Goal: Complete application form

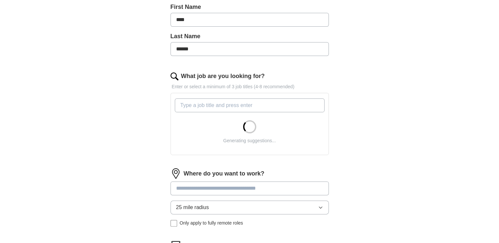
scroll to position [150, 0]
click at [274, 108] on input "What job are you looking for?" at bounding box center [250, 105] width 150 height 14
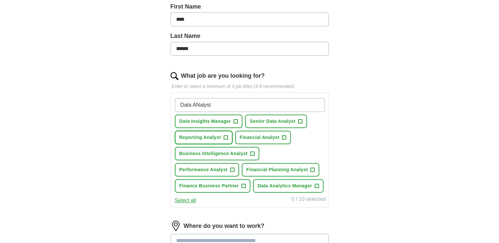
click at [225, 136] on span "+" at bounding box center [225, 137] width 4 height 5
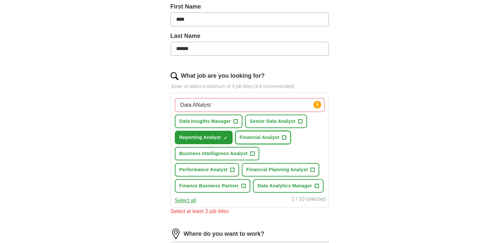
click at [279, 136] on button "Financial Analyst +" at bounding box center [263, 138] width 56 height 14
click at [295, 121] on button "Senior Data Analyst +" at bounding box center [276, 122] width 62 height 14
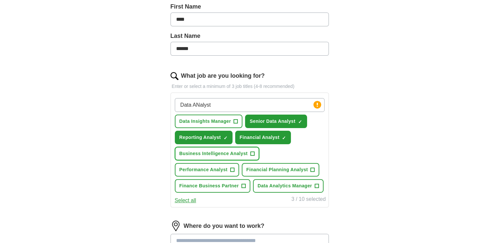
click at [247, 153] on span "Business Intelligence Analyst" at bounding box center [213, 153] width 68 height 7
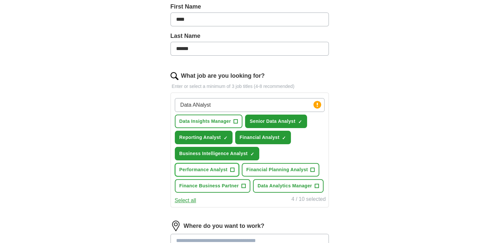
click at [232, 171] on span "+" at bounding box center [232, 169] width 4 height 5
click at [294, 167] on span "Financial Planning Analyst" at bounding box center [277, 169] width 62 height 7
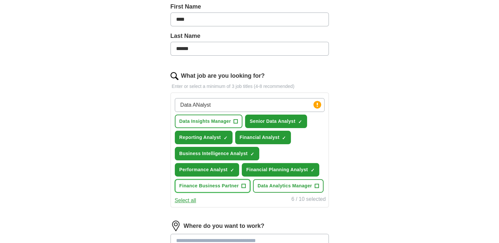
click at [242, 185] on span "+" at bounding box center [243, 186] width 4 height 5
click at [317, 187] on span "+" at bounding box center [316, 186] width 4 height 5
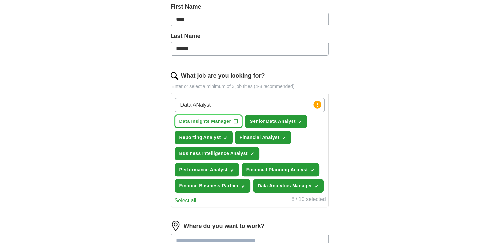
click at [220, 118] on span "Data Insights Manager" at bounding box center [205, 121] width 52 height 7
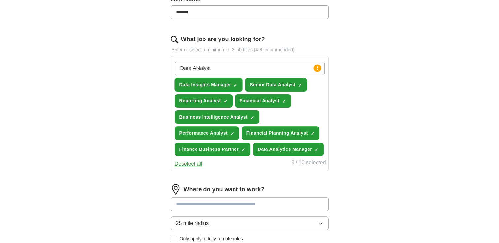
scroll to position [187, 0]
click at [194, 162] on button "Deselect all" at bounding box center [188, 164] width 27 height 8
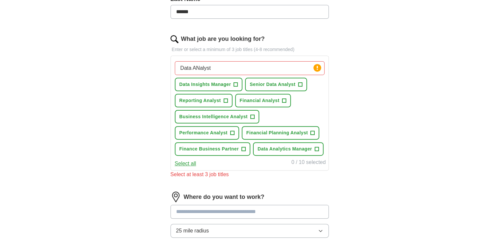
click at [194, 162] on button "Select all" at bounding box center [185, 164] width 21 height 8
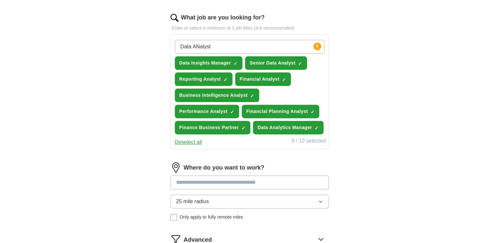
scroll to position [176, 0]
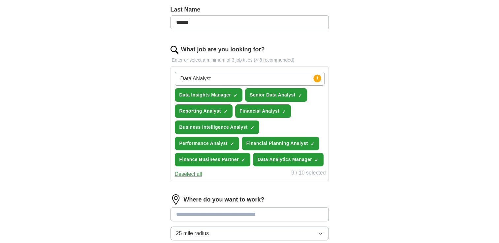
click at [270, 77] on input "Data ANalyst" at bounding box center [250, 79] width 150 height 14
type input "D"
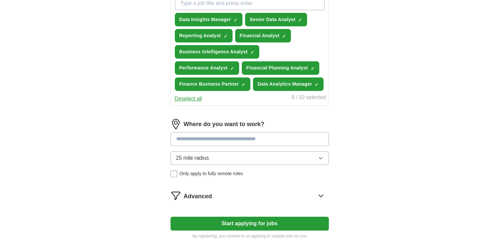
scroll to position [253, 0]
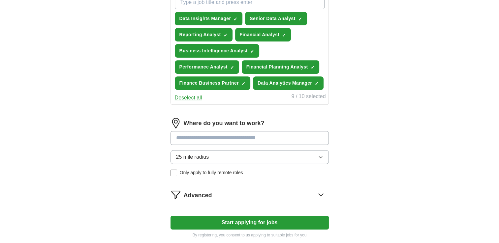
click at [261, 135] on input at bounding box center [249, 138] width 158 height 14
type input "******"
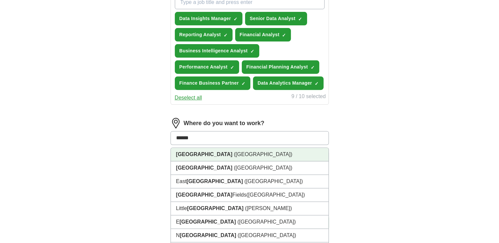
click at [237, 155] on li "[GEOGRAPHIC_DATA] ([GEOGRAPHIC_DATA])" at bounding box center [250, 155] width 158 height 14
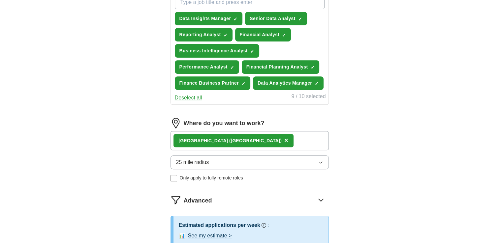
click at [235, 175] on span "Only apply to fully remote roles" at bounding box center [211, 178] width 63 height 7
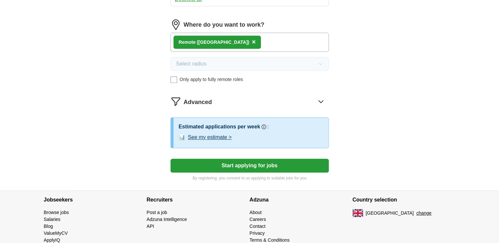
scroll to position [352, 0]
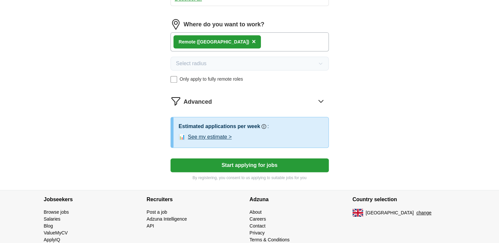
click at [225, 135] on button "See my estimate >" at bounding box center [210, 137] width 44 height 8
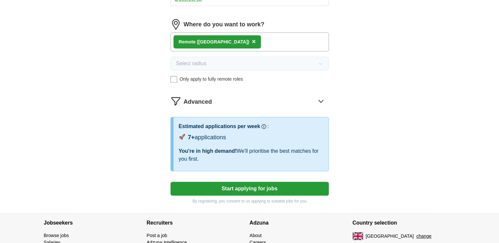
click at [299, 184] on button "Start applying for jobs" at bounding box center [249, 189] width 158 height 14
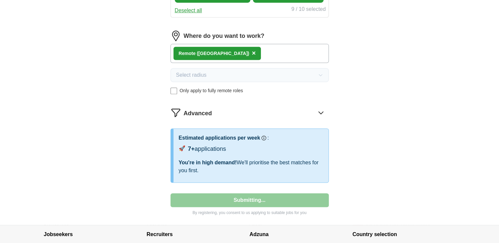
select select "**"
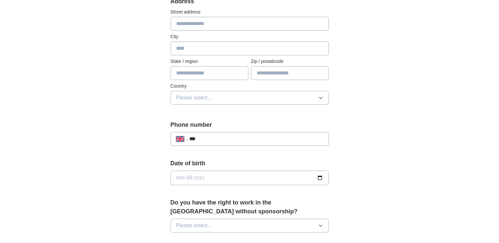
scroll to position [148, 0]
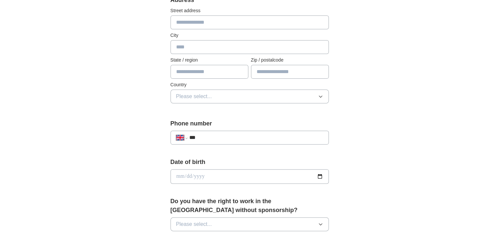
click at [248, 138] on input "***" at bounding box center [256, 138] width 134 height 8
type input "**********"
click at [237, 178] on input "date" at bounding box center [249, 176] width 158 height 15
type input "**********"
click at [232, 224] on button "Please select..." at bounding box center [249, 225] width 158 height 14
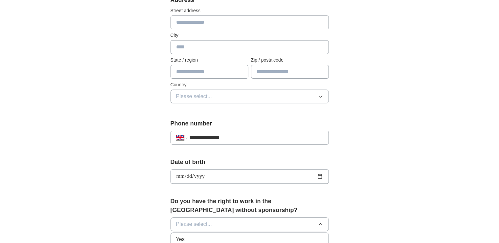
click at [210, 236] on div "Yes" at bounding box center [249, 240] width 147 height 8
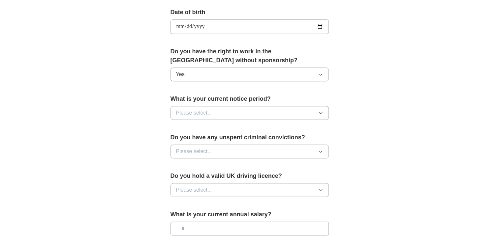
scroll to position [298, 0]
click at [275, 110] on button "Please select..." at bounding box center [249, 113] width 158 height 14
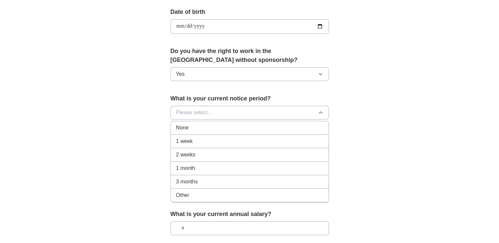
click at [258, 127] on div "None" at bounding box center [249, 128] width 147 height 8
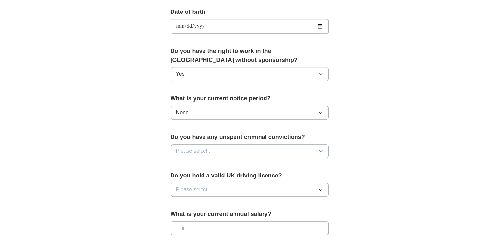
click at [240, 154] on button "Please select..." at bounding box center [249, 151] width 158 height 14
click at [230, 176] on div "No" at bounding box center [249, 180] width 147 height 8
click at [230, 190] on button "Please select..." at bounding box center [249, 190] width 158 height 14
click at [225, 202] on div "Yes" at bounding box center [249, 205] width 147 height 8
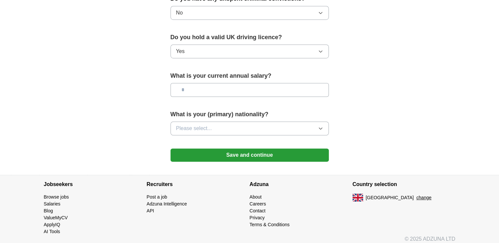
scroll to position [436, 0]
click at [310, 127] on button "Please select..." at bounding box center [249, 129] width 158 height 14
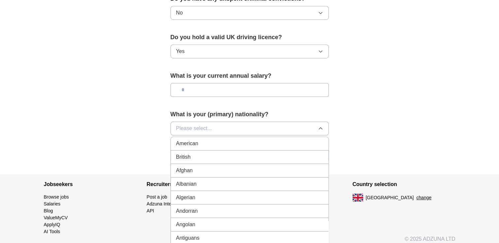
click at [289, 151] on li "British" at bounding box center [250, 158] width 158 height 14
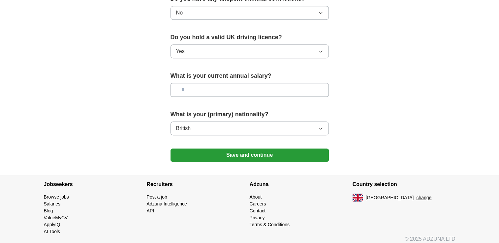
click at [277, 149] on button "Save and continue" at bounding box center [249, 155] width 158 height 13
